Goal: Transaction & Acquisition: Purchase product/service

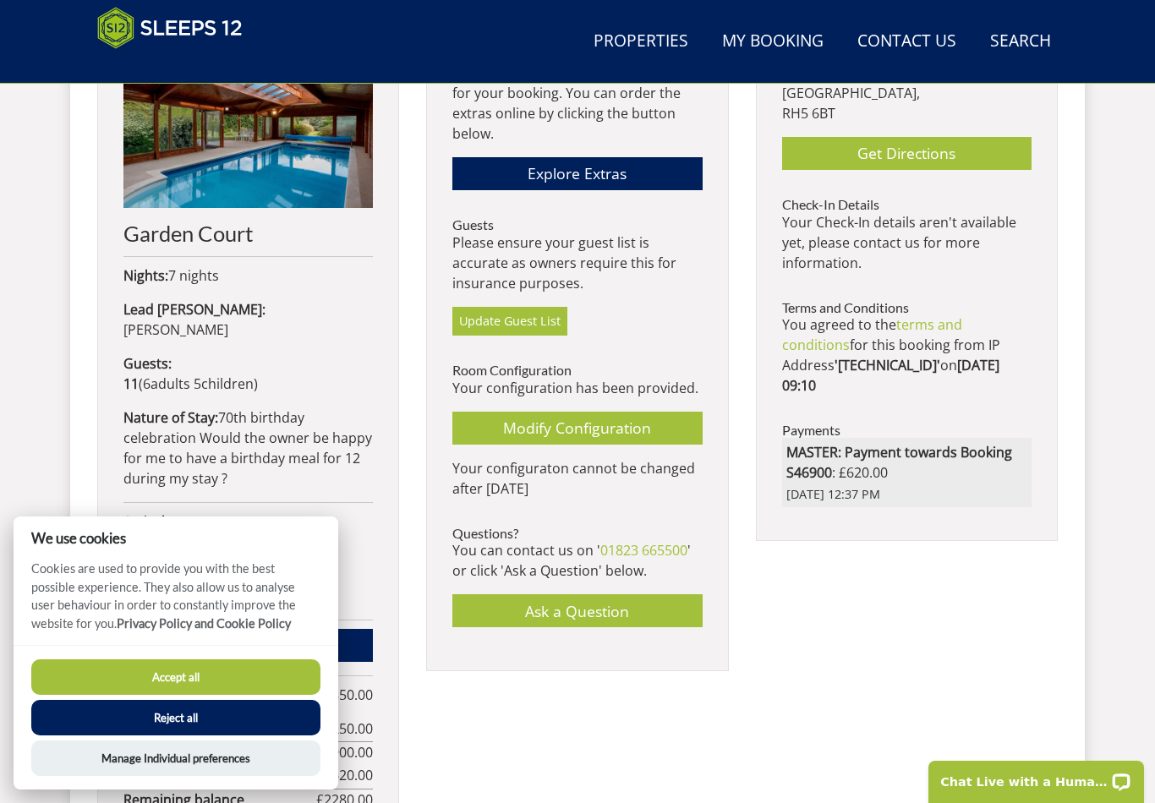
scroll to position [767, 0]
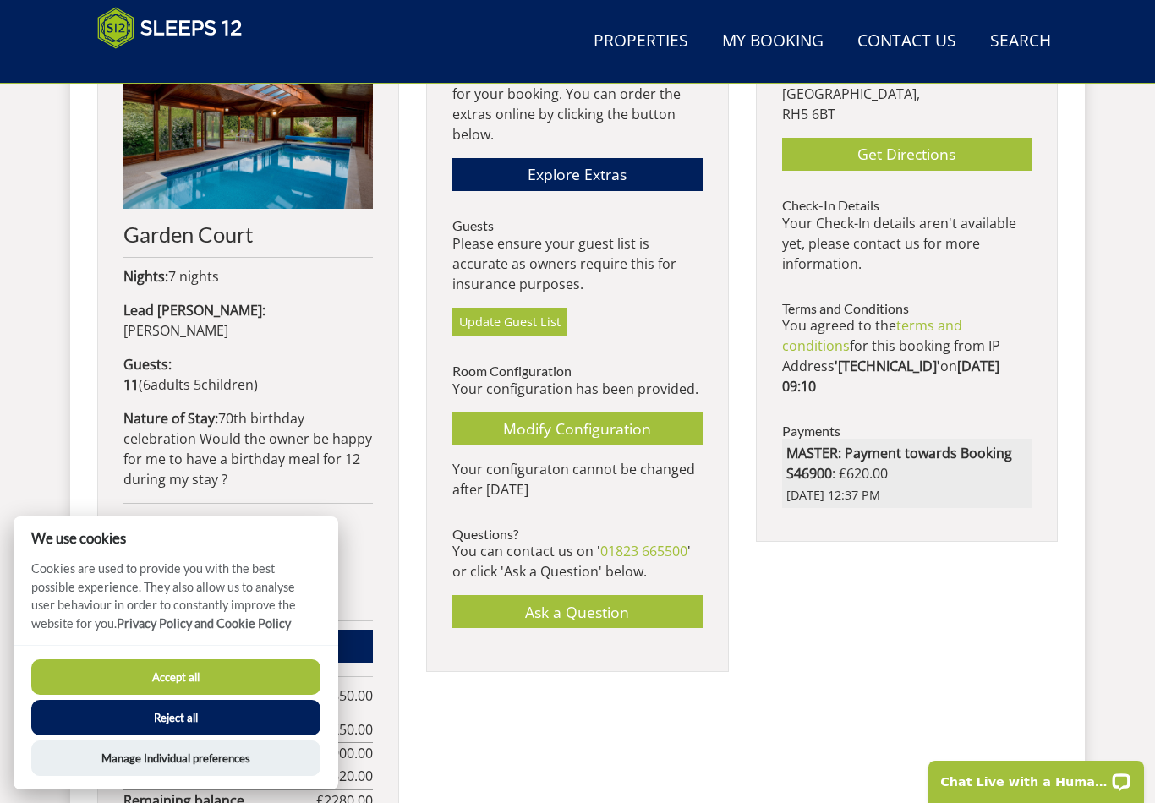
click at [213, 695] on button "Accept all" at bounding box center [175, 676] width 289 height 35
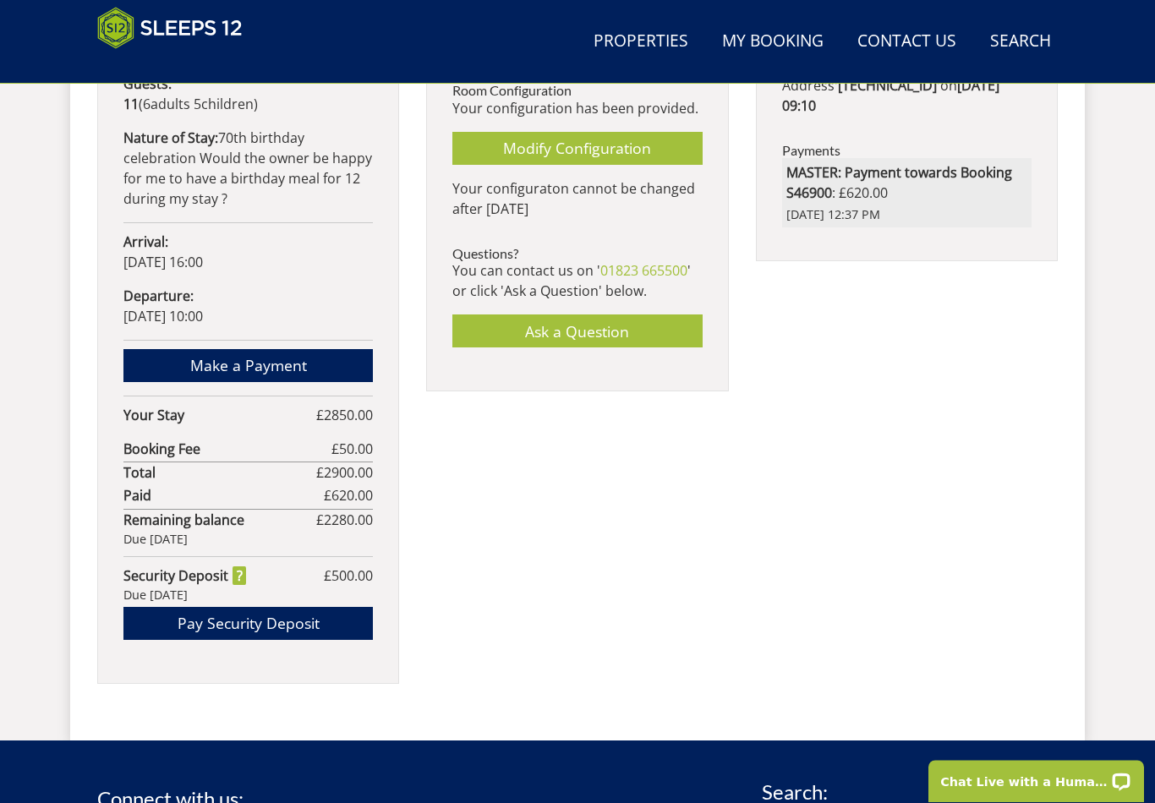
scroll to position [1048, 0]
click at [243, 349] on link "Make a Payment" at bounding box center [247, 365] width 249 height 33
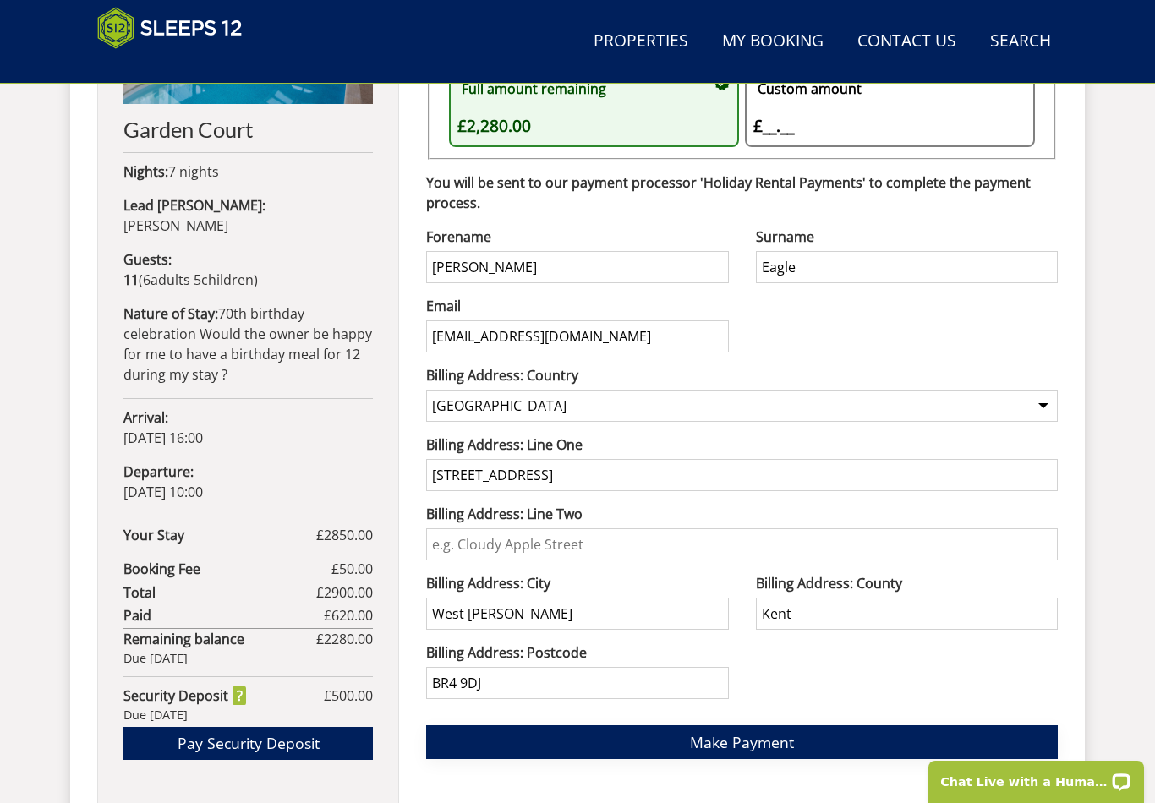
click at [748, 746] on span "Make Payment" at bounding box center [742, 742] width 104 height 20
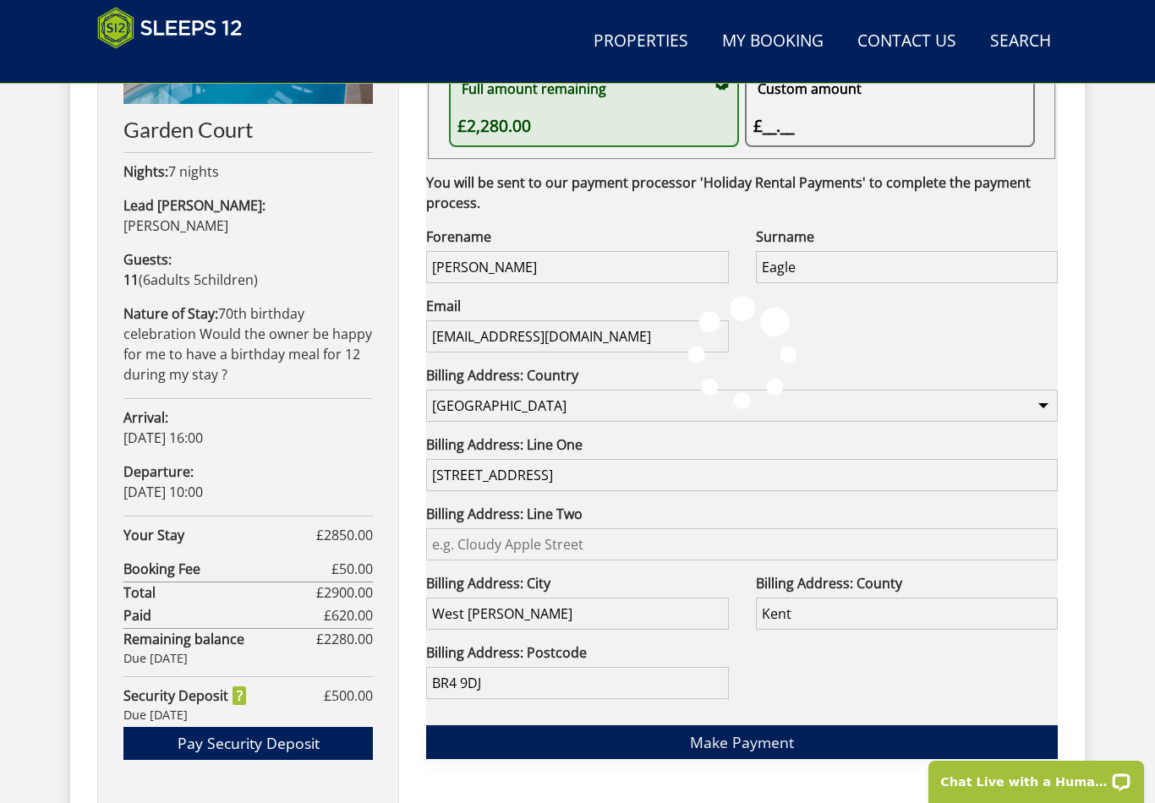
scroll to position [898, 0]
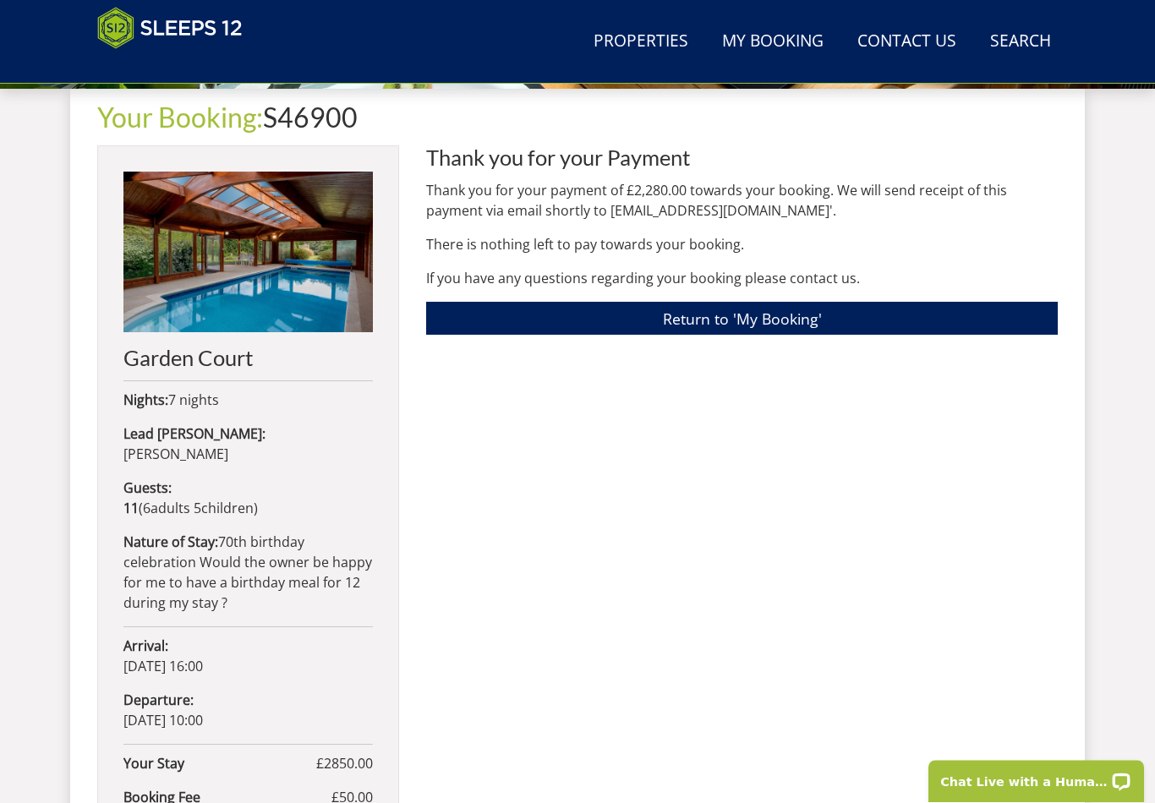
scroll to position [645, 0]
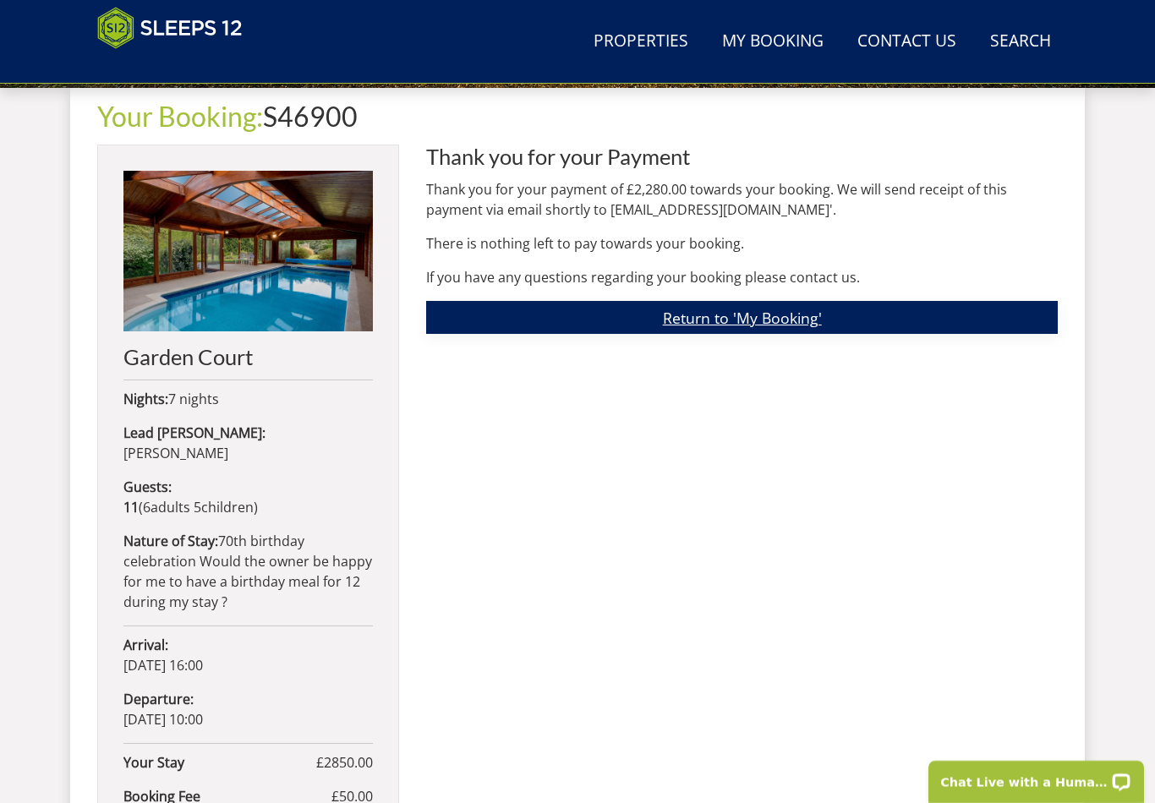
click at [767, 325] on link "Return to 'My Booking'" at bounding box center [741, 317] width 631 height 33
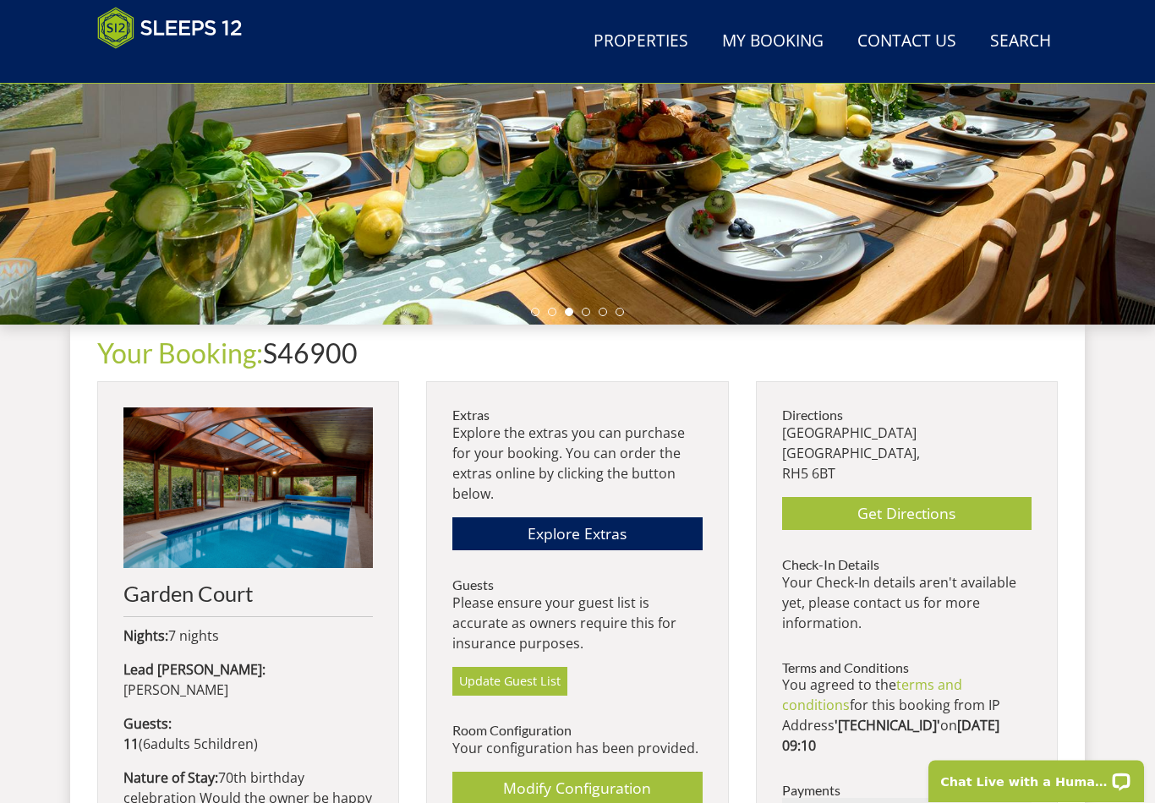
scroll to position [408, 0]
